Goal: Information Seeking & Learning: Find specific fact

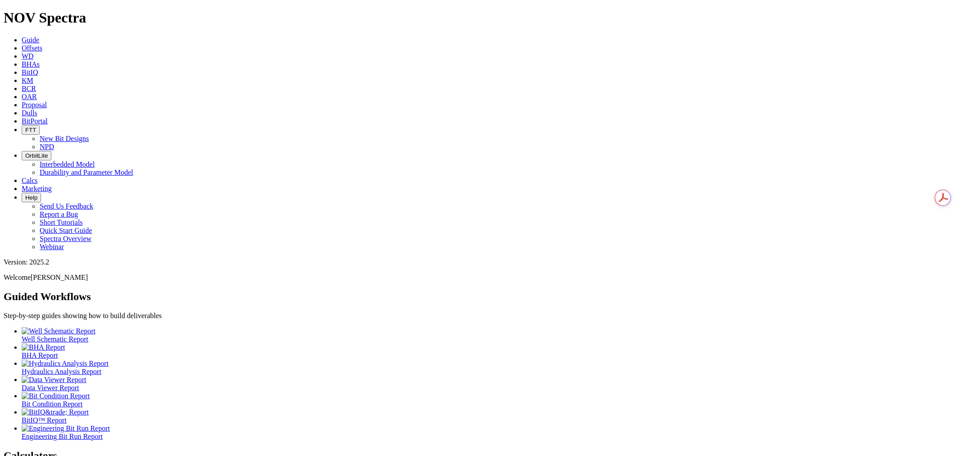
click at [22, 44] on icon at bounding box center [22, 48] width 0 height 8
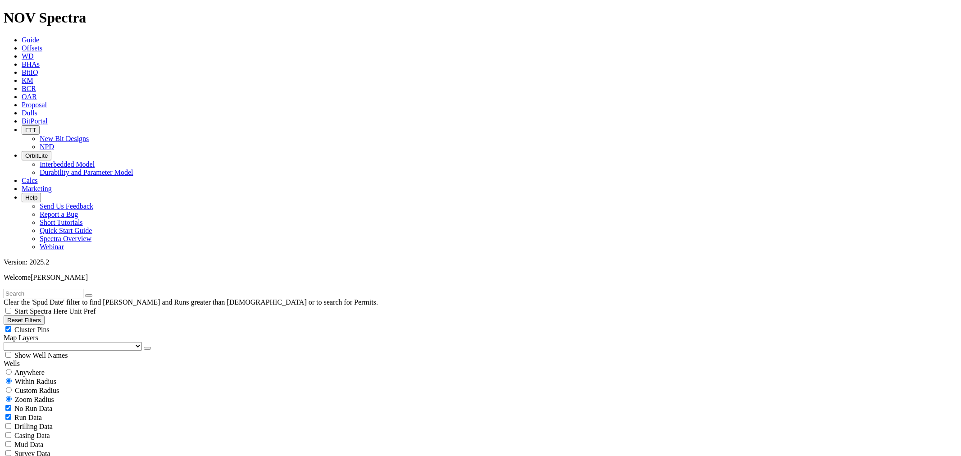
click at [41, 289] on input "text" at bounding box center [44, 293] width 80 height 9
type input "A321941"
click at [37, 369] on span "Anywhere" at bounding box center [29, 373] width 30 height 8
radio input "true"
radio input "false"
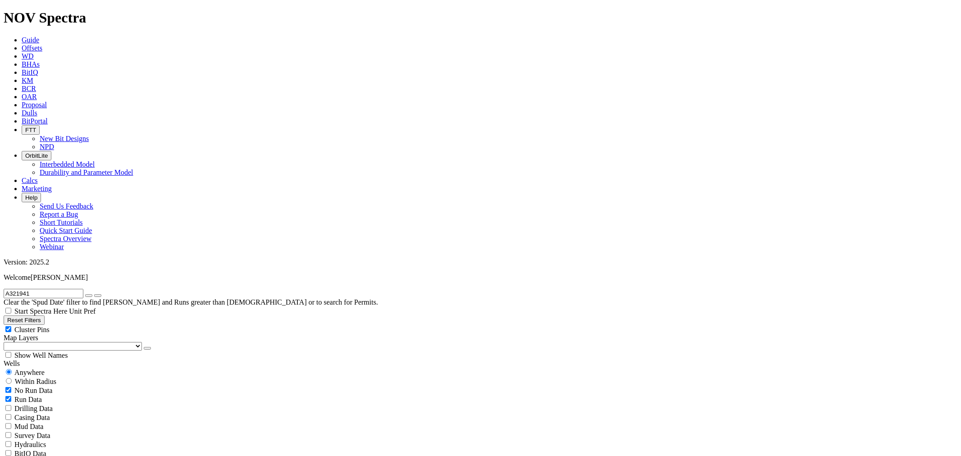
click at [73, 289] on div "A321941 Clear the 'Spud Date' filter to find [PERSON_NAME] and Runs greater tha…" at bounding box center [481, 298] width 954 height 18
click at [73, 289] on input "A321941" at bounding box center [44, 293] width 80 height 9
click at [94, 294] on button "submit" at bounding box center [97, 295] width 7 height 3
